Goal: Information Seeking & Learning: Find specific fact

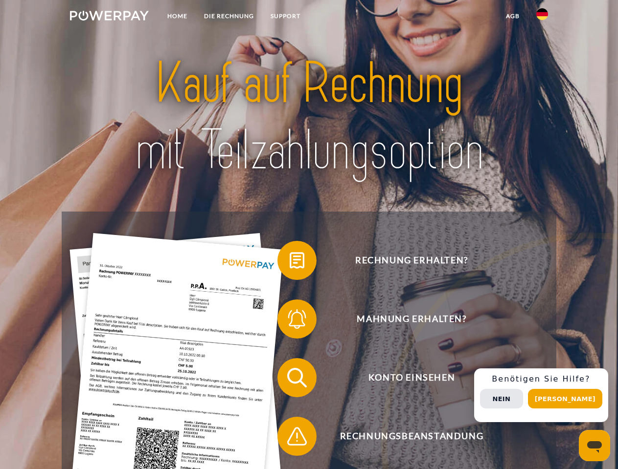
click at [109, 17] on img at bounding box center [109, 16] width 79 height 10
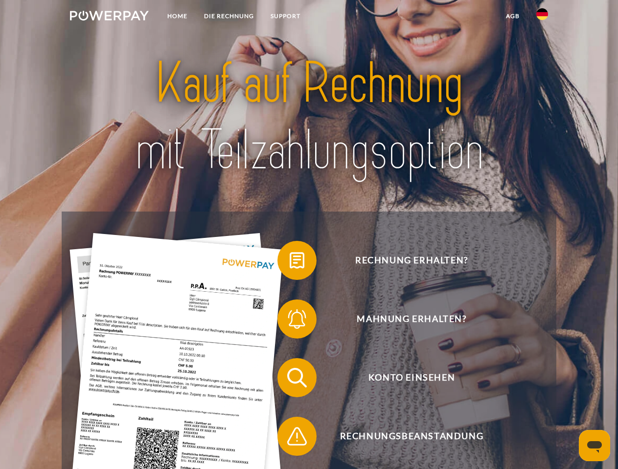
click at [542, 17] on img at bounding box center [542, 14] width 12 height 12
click at [512, 16] on link "agb" at bounding box center [512, 16] width 30 height 18
click at [290, 263] on span at bounding box center [282, 260] width 49 height 49
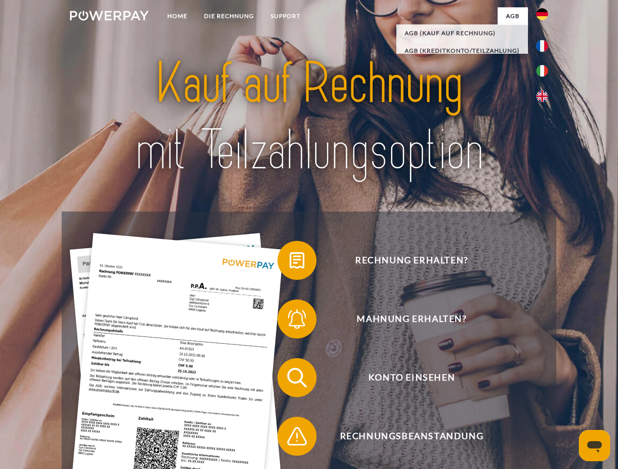
click at [290, 321] on span at bounding box center [282, 319] width 49 height 49
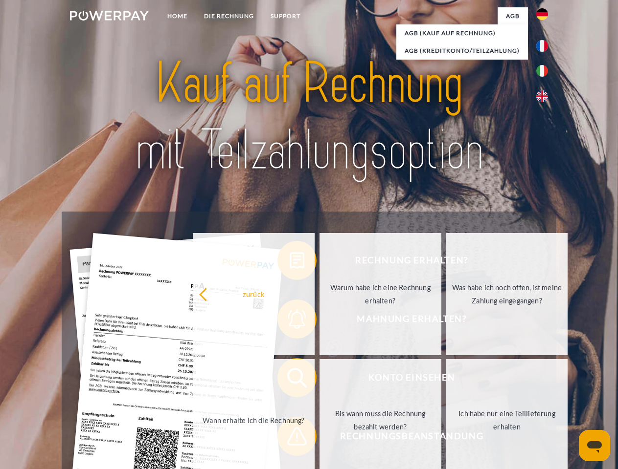
click at [319, 380] on link "Bis wann muss die Rechnung bezahlt werden?" at bounding box center [380, 420] width 122 height 122
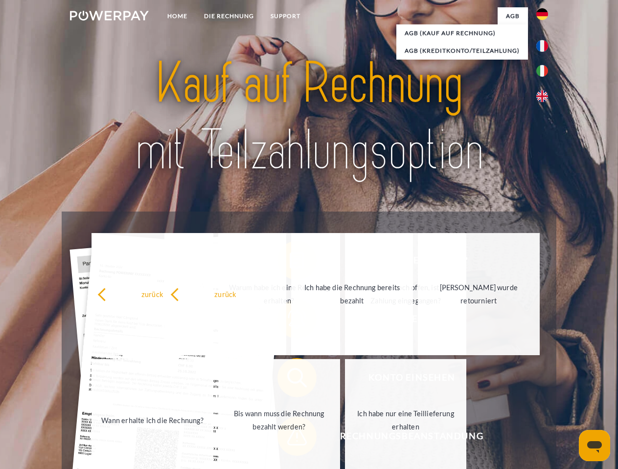
click at [290, 439] on span at bounding box center [282, 436] width 49 height 49
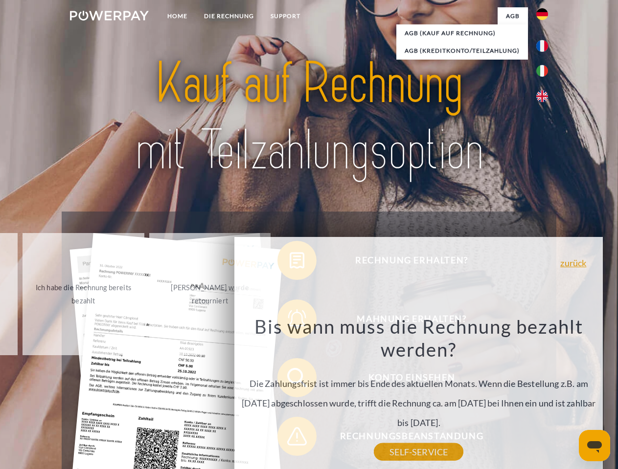
click at [544, 396] on div "Rechnung erhalten? Mahnung erhalten? Konto einsehen" at bounding box center [309, 407] width 494 height 391
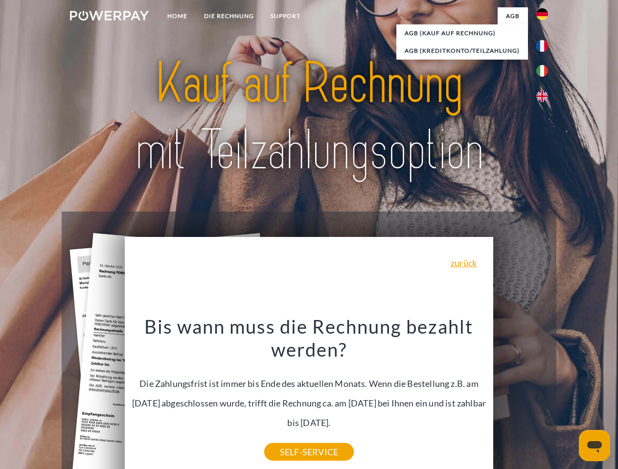
click at [520, 398] on span "Konto einsehen" at bounding box center [411, 377] width 240 height 39
click at [568, 399] on header "Home DIE RECHNUNG SUPPORT" at bounding box center [309, 337] width 618 height 675
